Goal: Information Seeking & Learning: Find specific fact

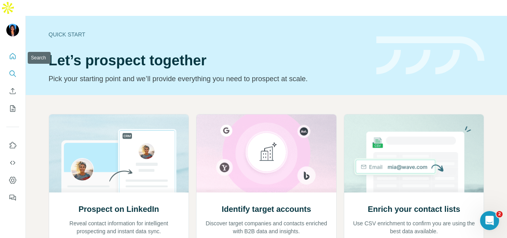
click at [12, 70] on icon "Search" at bounding box center [13, 74] width 8 height 8
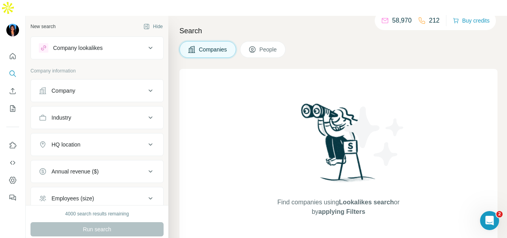
click at [86, 141] on div "HQ location" at bounding box center [92, 145] width 107 height 8
drag, startPoint x: 90, startPoint y: 144, endPoint x: 94, endPoint y: 143, distance: 4.9
click at [91, 157] on input "text" at bounding box center [97, 164] width 117 height 14
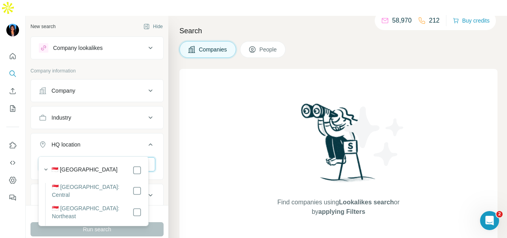
type input "*********"
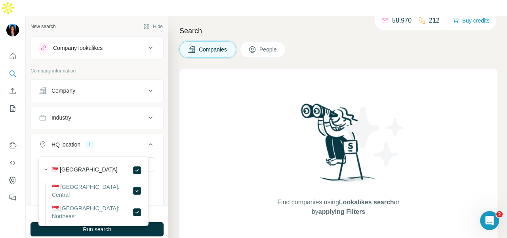
click at [146, 140] on icon at bounding box center [151, 145] width 10 height 10
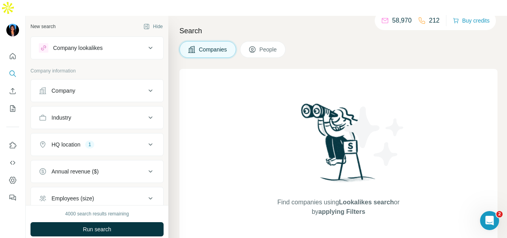
click at [133, 114] on div "Industry" at bounding box center [92, 118] width 107 height 8
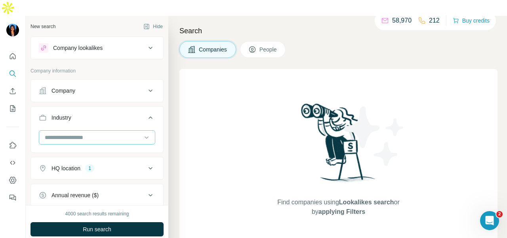
click at [120, 133] on input at bounding box center [93, 137] width 98 height 9
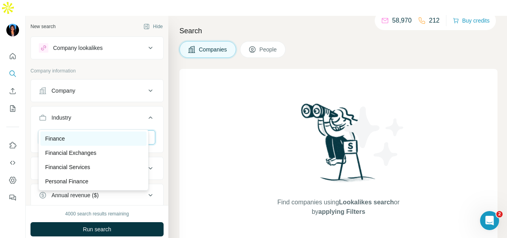
type input "*****"
click at [113, 136] on div "Finance" at bounding box center [93, 139] width 97 height 8
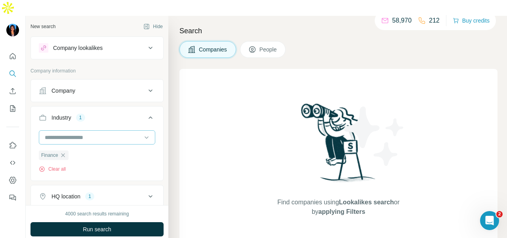
click at [105, 133] on input at bounding box center [93, 137] width 98 height 9
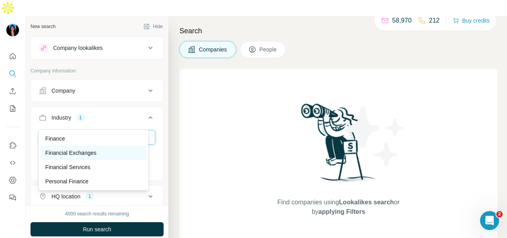
type input "*****"
click at [104, 151] on div "Financial Exchanges" at bounding box center [93, 153] width 97 height 8
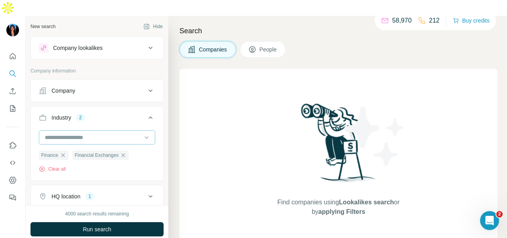
click at [73, 131] on div at bounding box center [93, 137] width 98 height 13
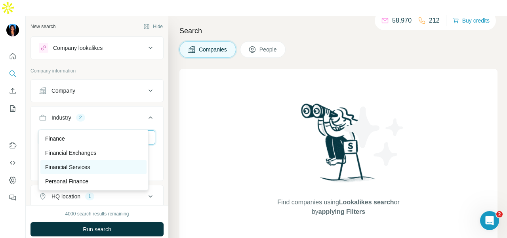
type input "*****"
click at [90, 167] on p "Financial Services" at bounding box center [67, 167] width 45 height 8
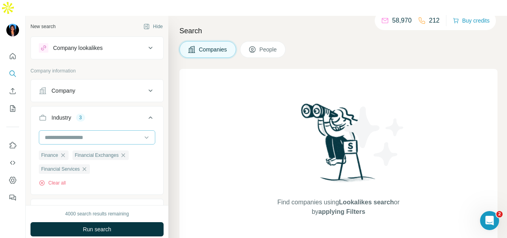
click at [98, 133] on input at bounding box center [93, 137] width 98 height 9
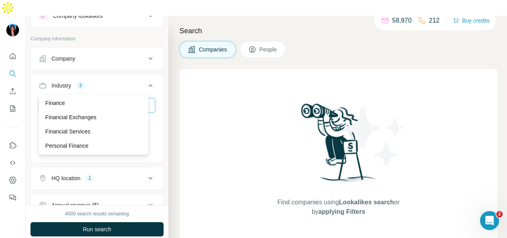
scroll to position [40, 0]
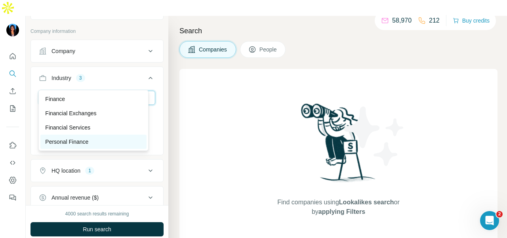
type input "*****"
click at [113, 137] on div "Personal Finance" at bounding box center [93, 142] width 106 height 14
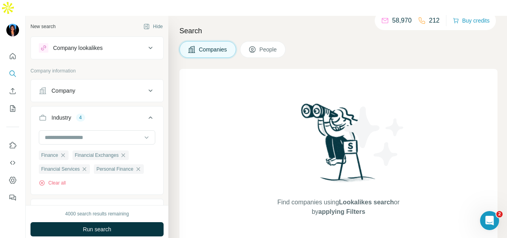
scroll to position [144, 0]
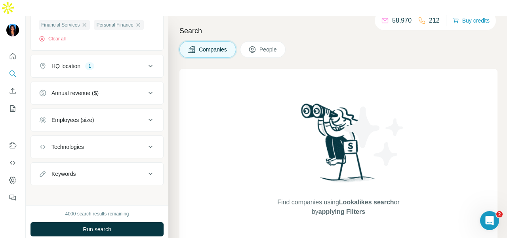
click at [260, 41] on button "People" at bounding box center [263, 49] width 46 height 17
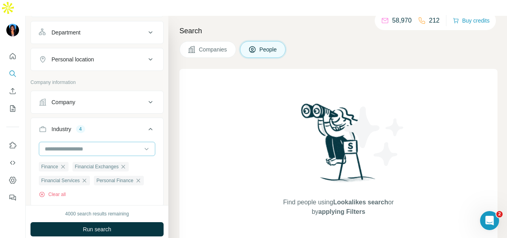
scroll to position [105, 0]
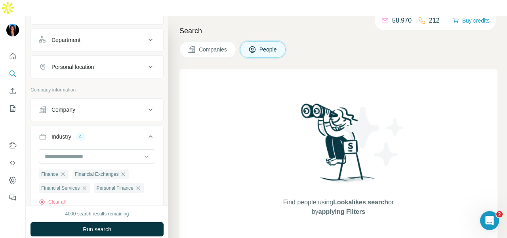
click at [90, 31] on button "Department" at bounding box center [97, 40] width 132 height 19
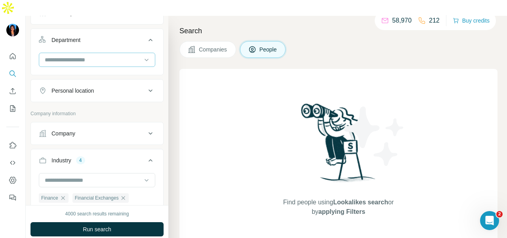
click at [90, 56] on input at bounding box center [93, 60] width 98 height 9
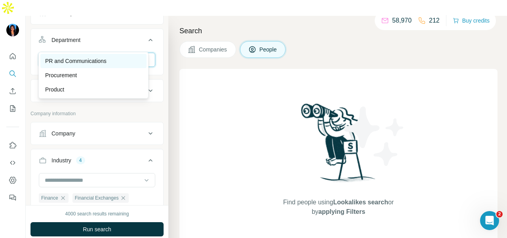
type input "**"
click at [100, 58] on p "PR and Communications" at bounding box center [75, 61] width 61 height 8
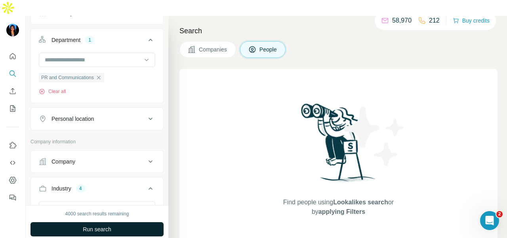
click at [100, 226] on span "Run search" at bounding box center [97, 230] width 29 height 8
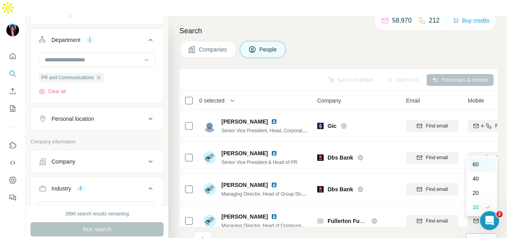
click at [476, 159] on div "60" at bounding box center [482, 164] width 28 height 14
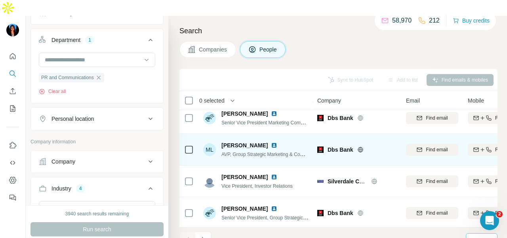
scroll to position [1348, 0]
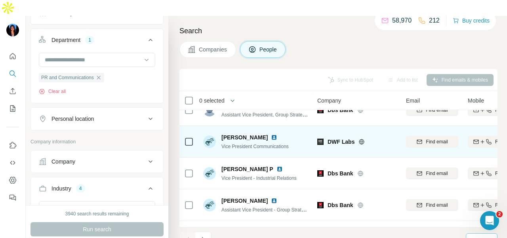
click at [271, 134] on img at bounding box center [274, 137] width 6 height 6
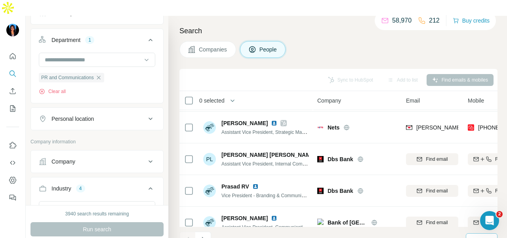
scroll to position [1788, 0]
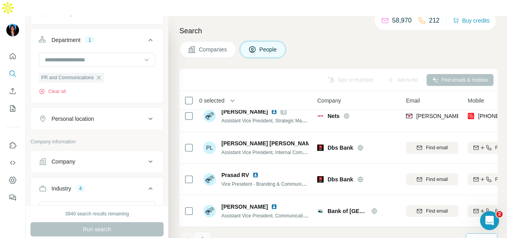
click at [201, 236] on icon "Navigate to next page" at bounding box center [203, 240] width 8 height 8
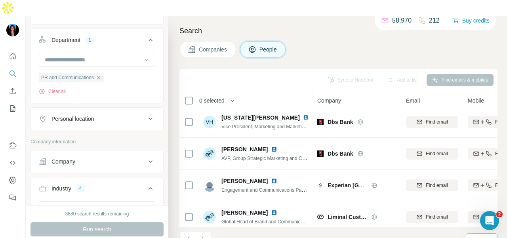
scroll to position [674, 0]
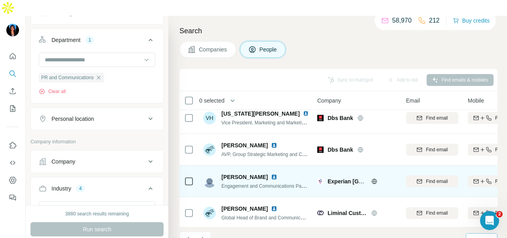
click at [271, 174] on img at bounding box center [274, 177] width 6 height 6
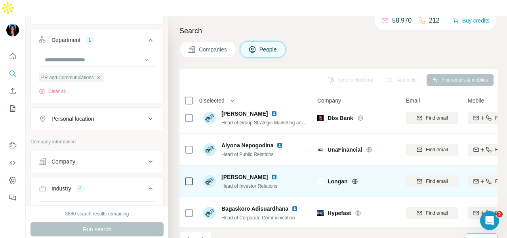
scroll to position [793, 0]
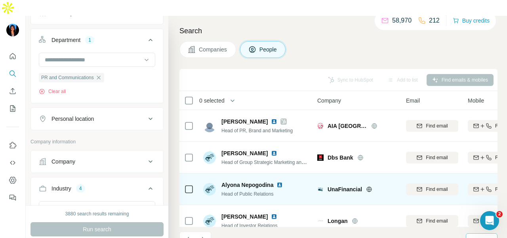
click at [282, 182] on img at bounding box center [280, 185] width 6 height 6
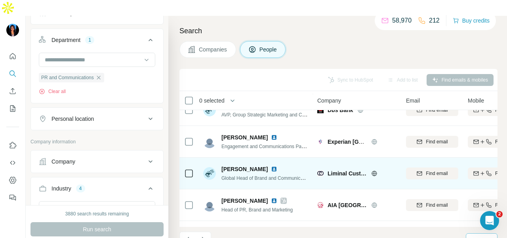
click at [278, 166] on img at bounding box center [274, 169] width 6 height 6
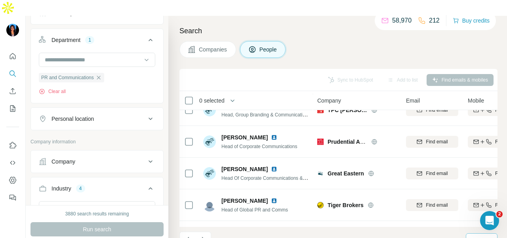
scroll to position [1308, 0]
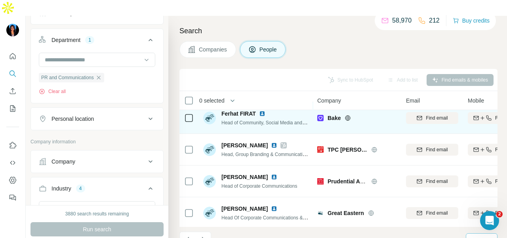
click at [262, 111] on img at bounding box center [262, 114] width 6 height 6
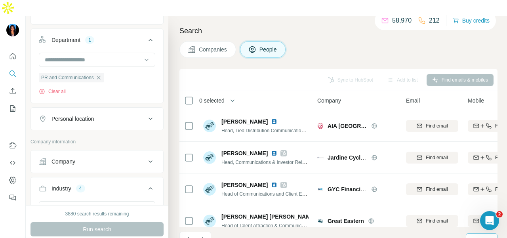
scroll to position [1788, 0]
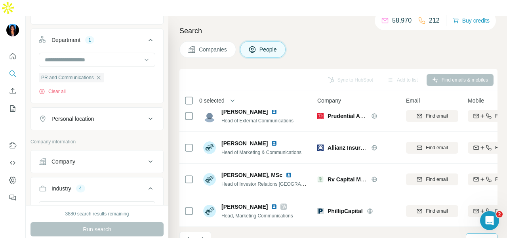
click at [210, 232] on button "Navigate to next page" at bounding box center [203, 240] width 16 height 16
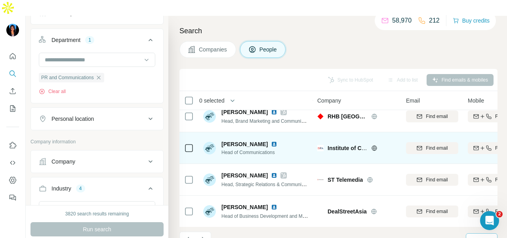
scroll to position [81, 0]
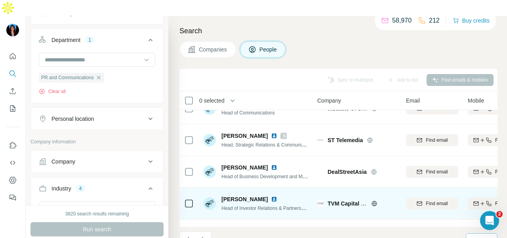
click at [278, 196] on img at bounding box center [274, 199] width 6 height 6
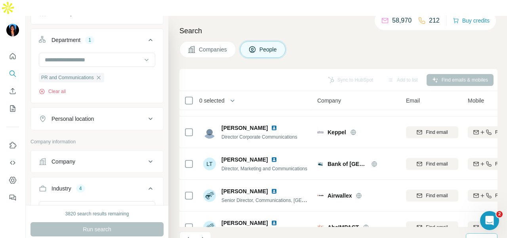
scroll to position [1788, 0]
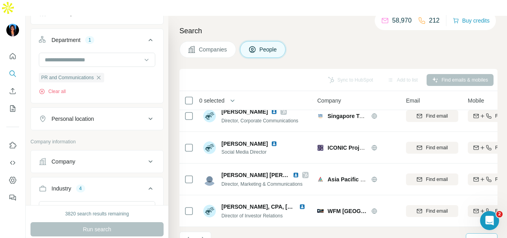
click at [205, 236] on icon "Navigate to next page" at bounding box center [203, 240] width 8 height 8
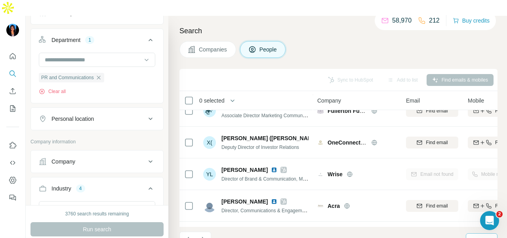
scroll to position [0, 0]
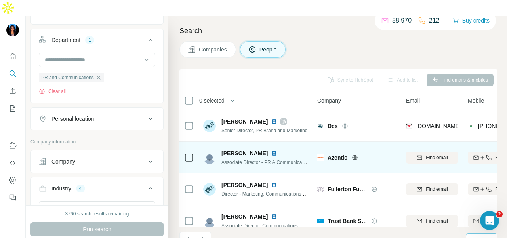
click at [278, 150] on img at bounding box center [274, 153] width 6 height 6
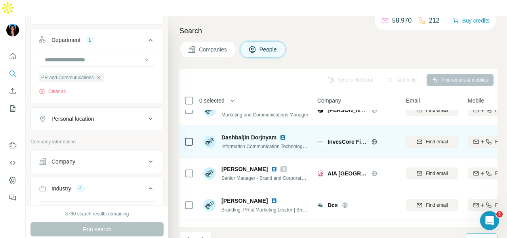
scroll to position [1784, 0]
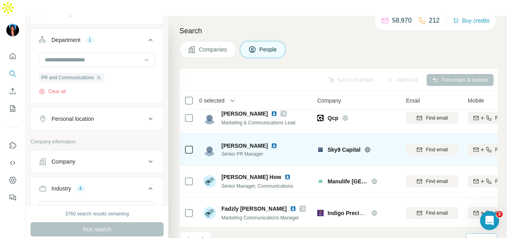
click at [271, 143] on img at bounding box center [274, 146] width 6 height 6
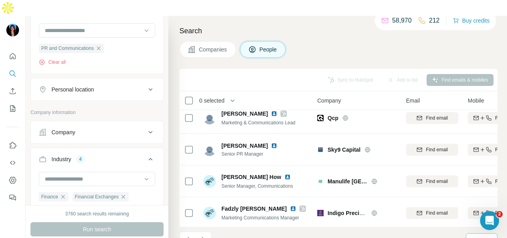
scroll to position [119, 0]
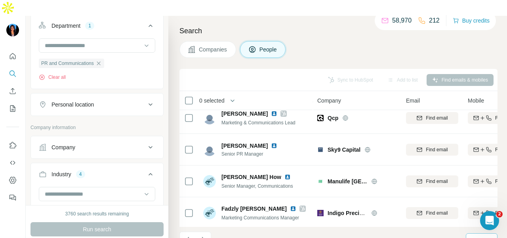
click at [107, 95] on button "Personal location" at bounding box center [97, 104] width 132 height 19
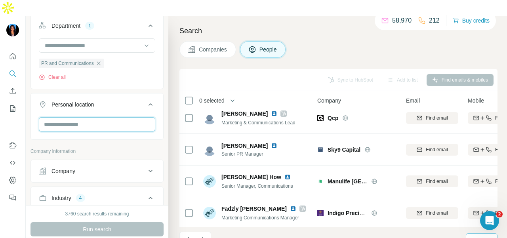
click at [105, 117] on input "text" at bounding box center [97, 124] width 117 height 14
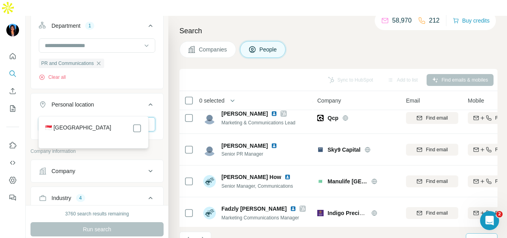
type input "*********"
click at [132, 130] on icon at bounding box center [137, 129] width 10 height 10
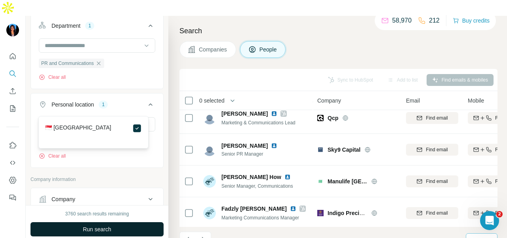
click at [120, 222] on button "Run search" at bounding box center [97, 229] width 133 height 14
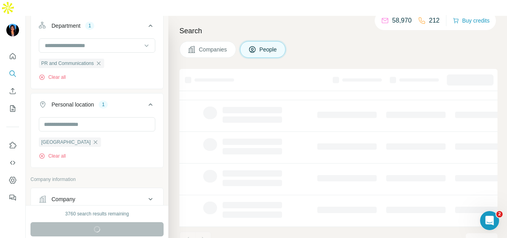
scroll to position [202, 0]
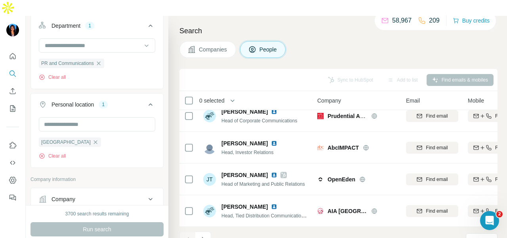
scroll to position [1550, 0]
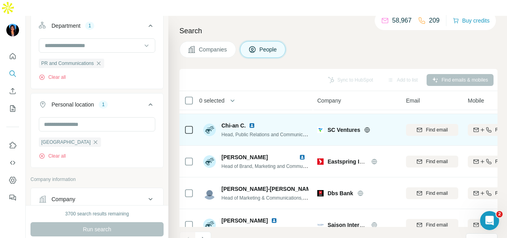
click at [255, 122] on img at bounding box center [252, 125] width 6 height 6
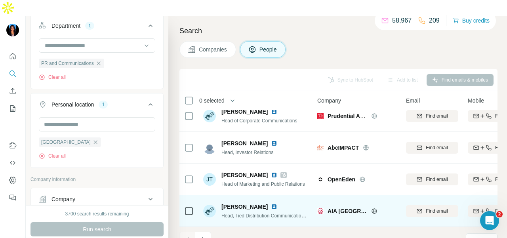
scroll to position [1788, 0]
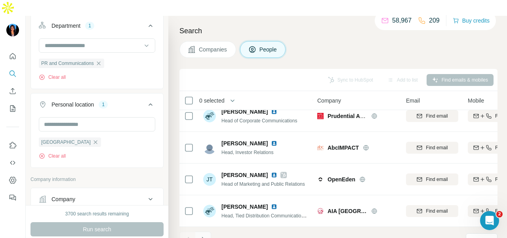
click at [205, 236] on icon "Navigate to next page" at bounding box center [203, 240] width 8 height 8
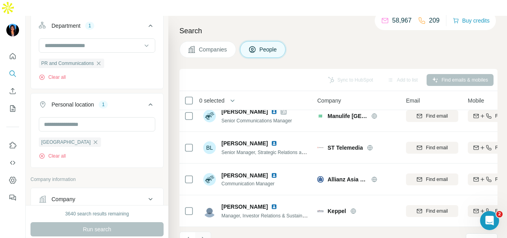
click at [206, 236] on icon "Navigate to next page" at bounding box center [203, 240] width 8 height 8
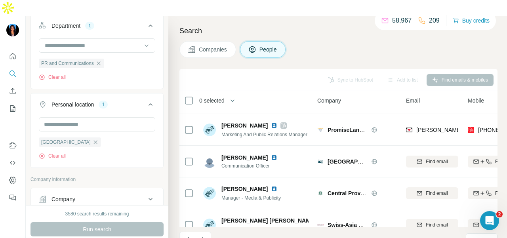
scroll to position [1352, 0]
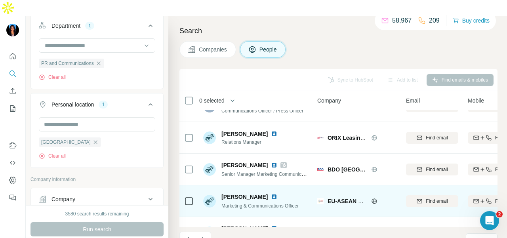
click at [271, 194] on img at bounding box center [274, 197] width 6 height 6
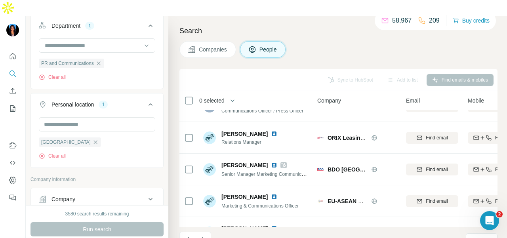
scroll to position [1550, 0]
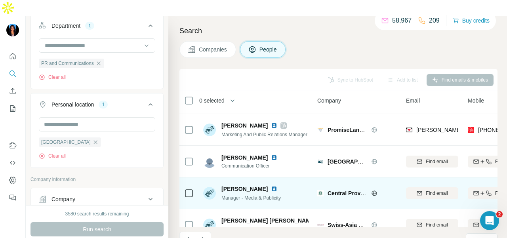
click at [271, 186] on img at bounding box center [274, 189] width 6 height 6
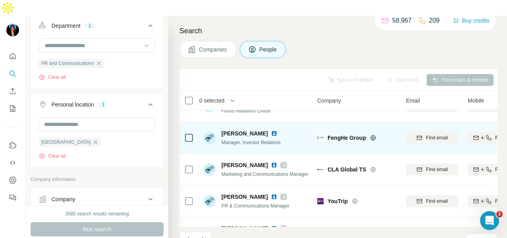
click at [271, 130] on img at bounding box center [274, 133] width 6 height 6
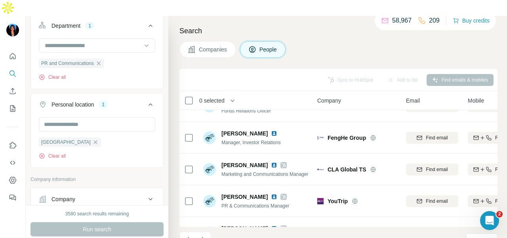
scroll to position [1788, 0]
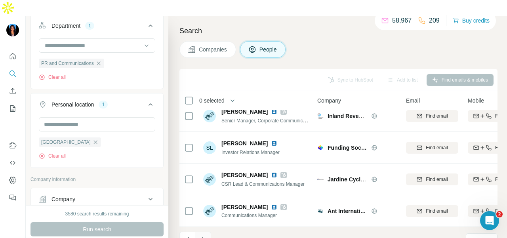
click at [204, 237] on icon "Navigate to next page" at bounding box center [203, 239] width 3 height 5
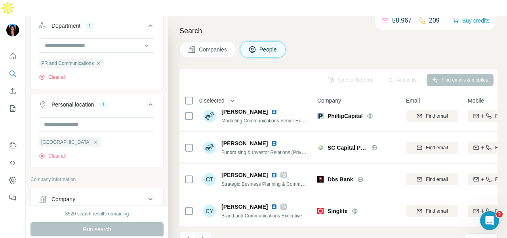
click at [203, 236] on icon "Navigate to next page" at bounding box center [203, 240] width 8 height 8
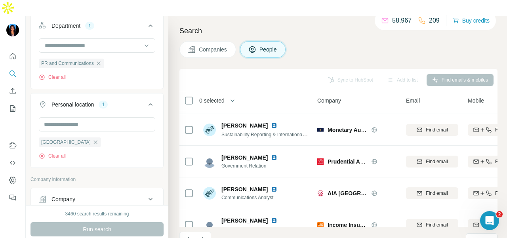
scroll to position [1154, 0]
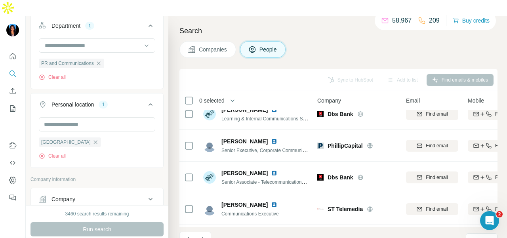
click at [353, 48] on div "Search Companies People Sync to HubSpot Add to list Find emails & mobiles 0 sel…" at bounding box center [337, 135] width 339 height 238
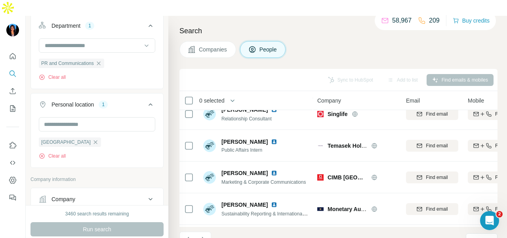
scroll to position [1471, 0]
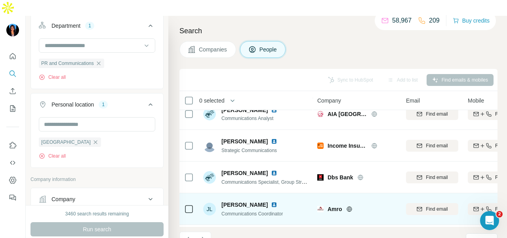
click at [271, 202] on img at bounding box center [274, 205] width 6 height 6
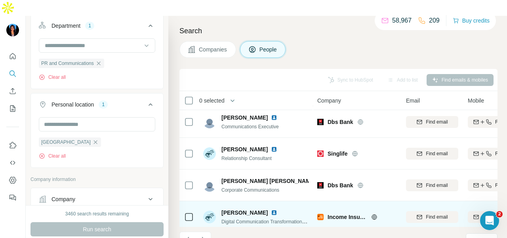
scroll to position [1788, 0]
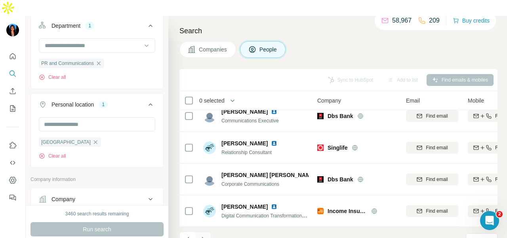
click at [200, 236] on icon "Navigate to next page" at bounding box center [203, 240] width 8 height 8
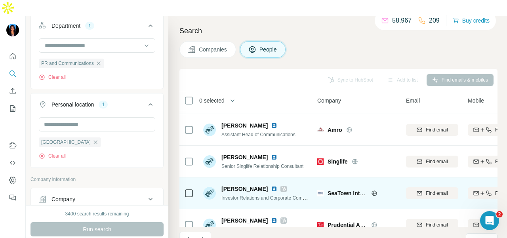
scroll to position [44, 0]
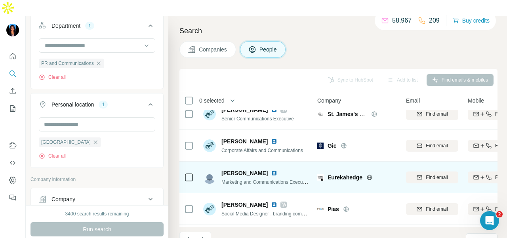
click at [271, 170] on img at bounding box center [274, 173] width 6 height 6
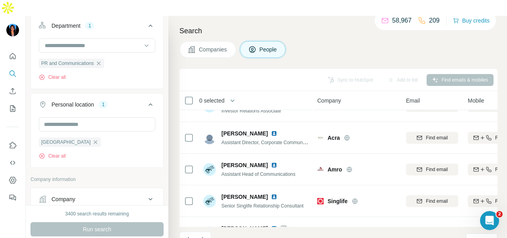
scroll to position [519, 0]
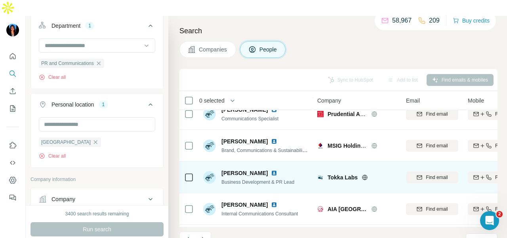
click at [271, 170] on img at bounding box center [274, 173] width 6 height 6
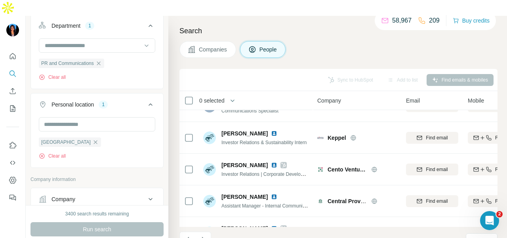
scroll to position [1788, 0]
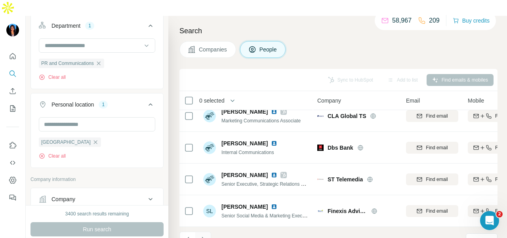
click at [206, 236] on icon "Navigate to next page" at bounding box center [203, 240] width 8 height 8
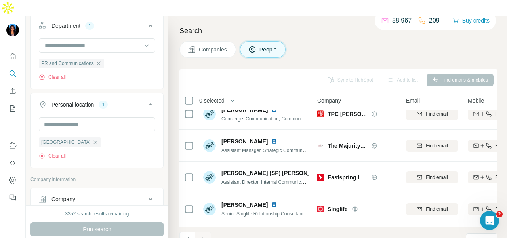
scroll to position [1407, 0]
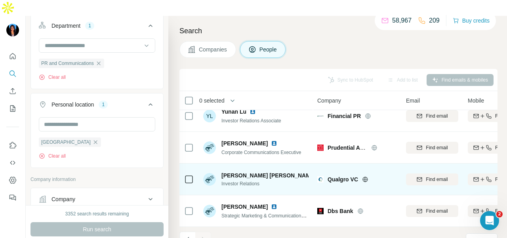
click at [320, 172] on img at bounding box center [321, 175] width 3 height 6
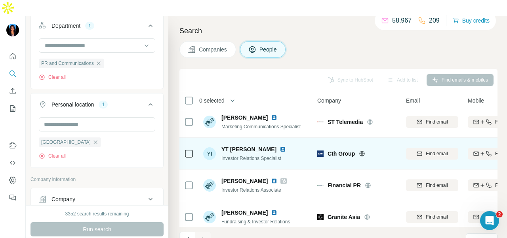
scroll to position [1169, 0]
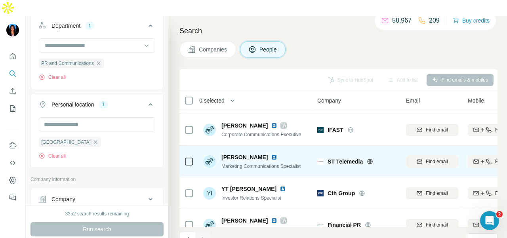
click at [271, 154] on img at bounding box center [274, 157] width 6 height 6
click at [371, 159] on icon at bounding box center [370, 162] width 6 height 6
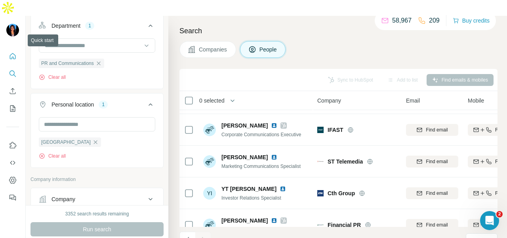
click at [6, 49] on button "Quick start" at bounding box center [12, 56] width 13 height 14
